Goal: Navigation & Orientation: Find specific page/section

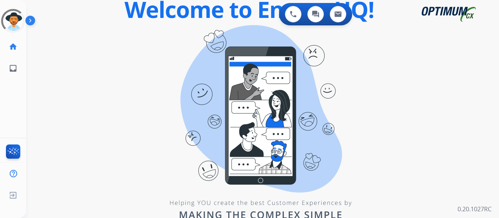
click at [418, 94] on div "0 Voice Interactions 0 Chat Interactions 0 Email Interactions swap_horiz Break …" at bounding box center [262, 109] width 473 height 218
click at [31, 19] on img at bounding box center [31, 22] width 13 height 14
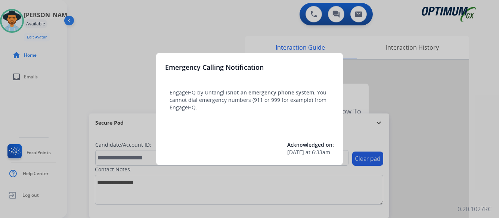
click at [423, 110] on div at bounding box center [249, 109] width 499 height 218
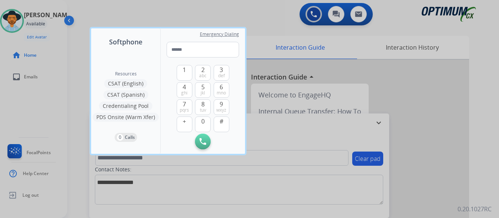
click at [429, 127] on div at bounding box center [249, 109] width 499 height 218
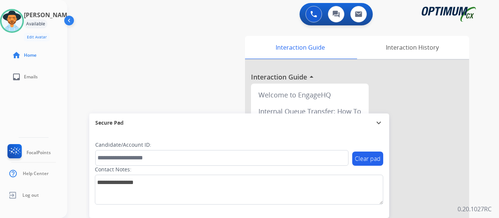
click at [454, 106] on div at bounding box center [357, 199] width 224 height 278
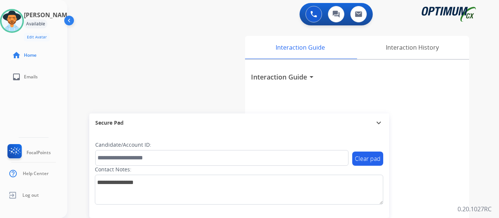
click at [442, 113] on div "Interaction Guide arrow_drop_down" at bounding box center [357, 199] width 224 height 278
